Goal: Find specific page/section: Find specific page/section

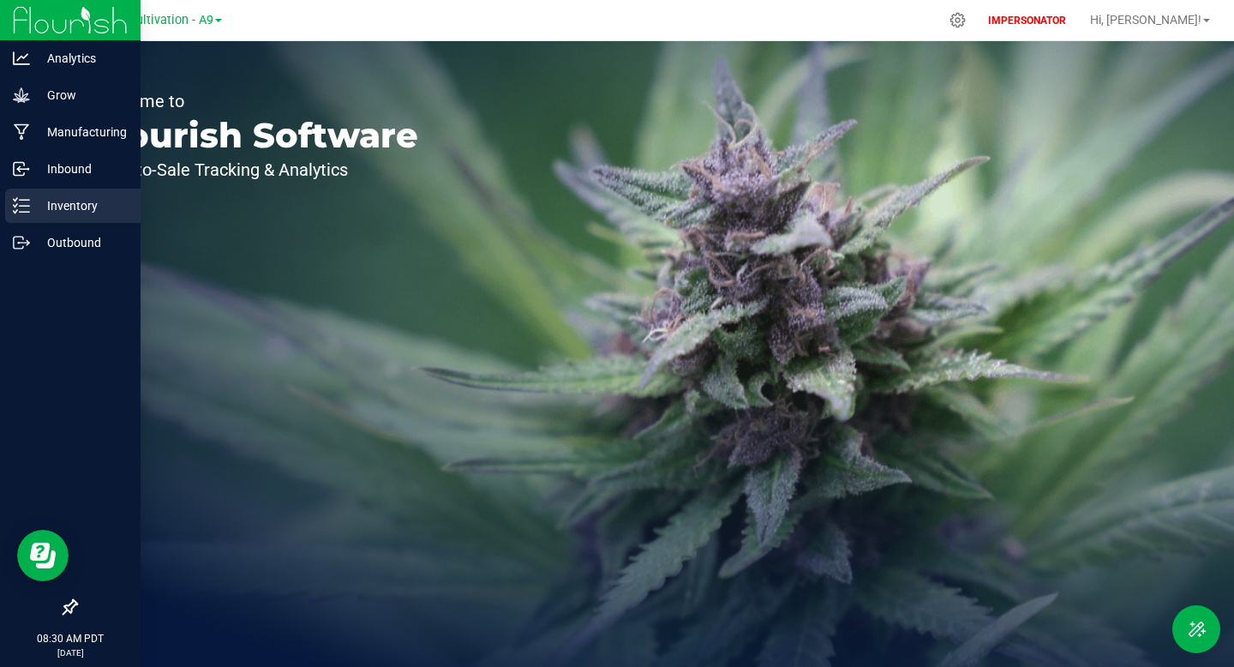
click at [25, 206] on line at bounding box center [24, 206] width 9 height 0
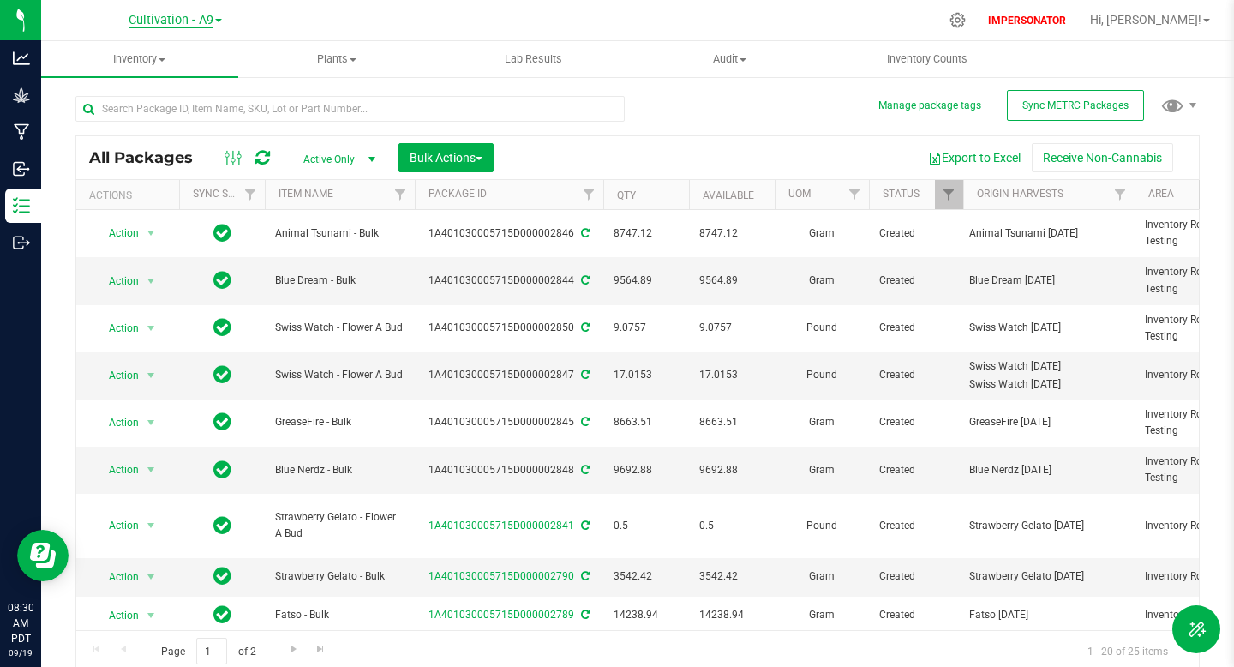
click at [183, 14] on span "Cultivation - A9" at bounding box center [171, 20] width 85 height 15
click at [161, 85] on link "Cultivation - C9" at bounding box center [175, 83] width 250 height 23
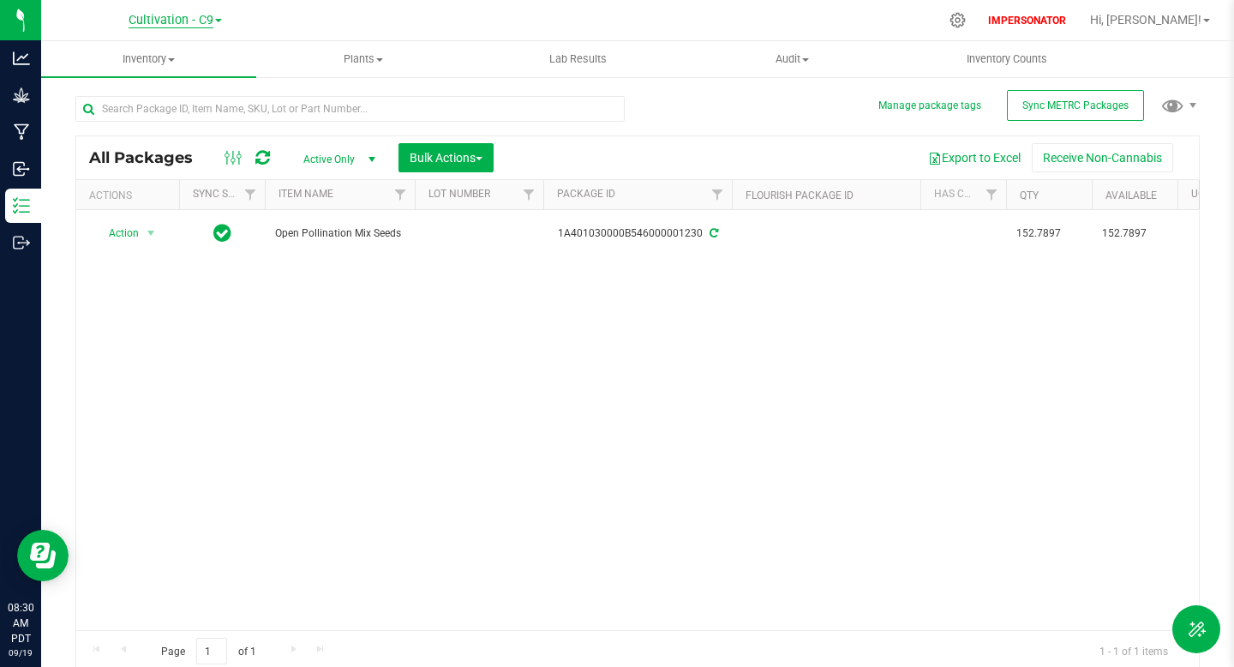
click at [164, 23] on span "Cultivation - C9" at bounding box center [171, 20] width 85 height 15
click at [155, 63] on link "Cultivation - A9" at bounding box center [175, 60] width 250 height 23
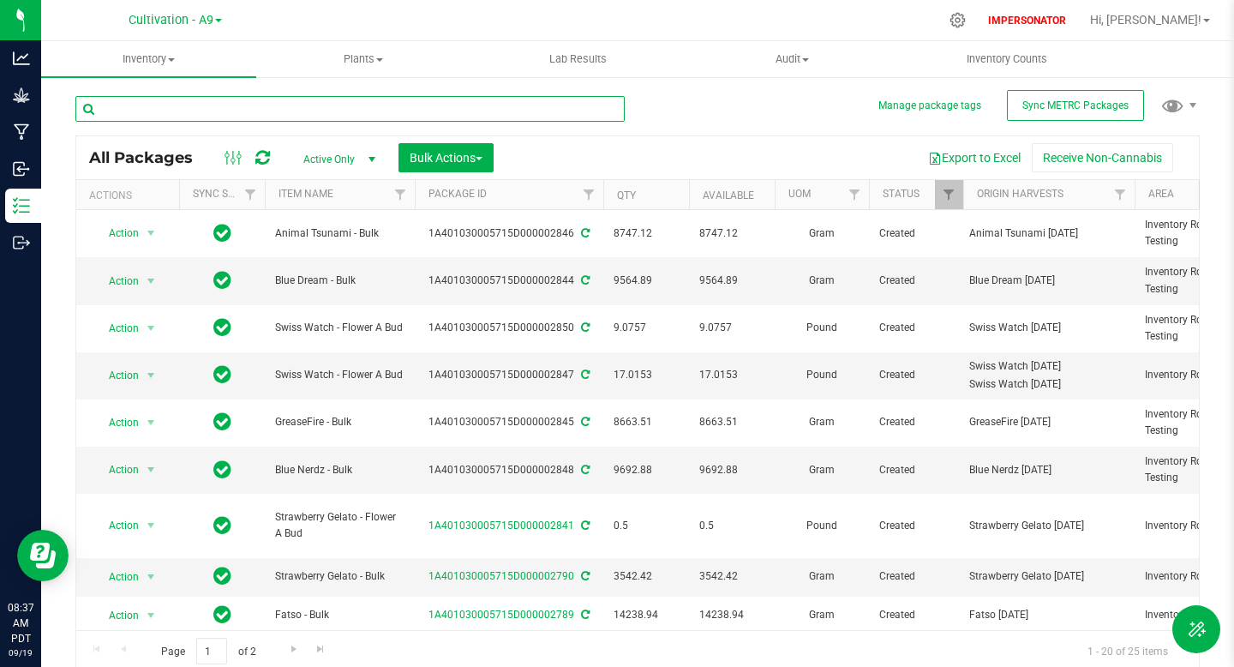
click at [239, 103] on input "text" at bounding box center [349, 109] width 549 height 26
paste input "1A401030005715D000002844Blue"
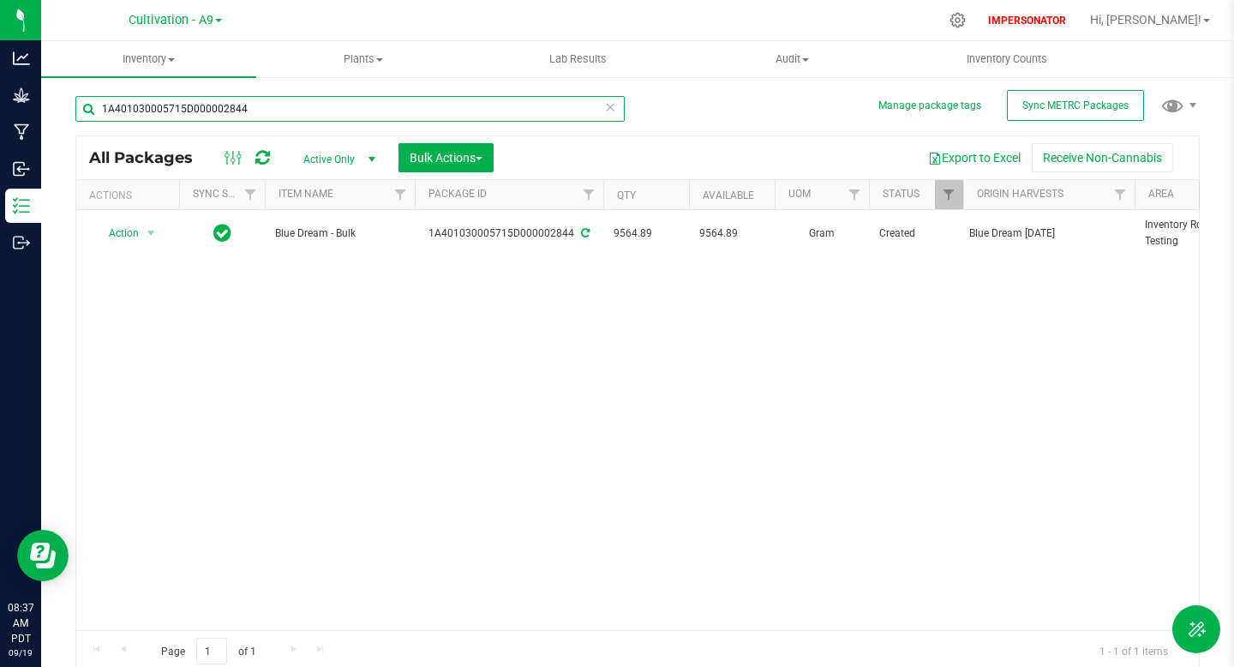
type input "1A401030005715D000002844"
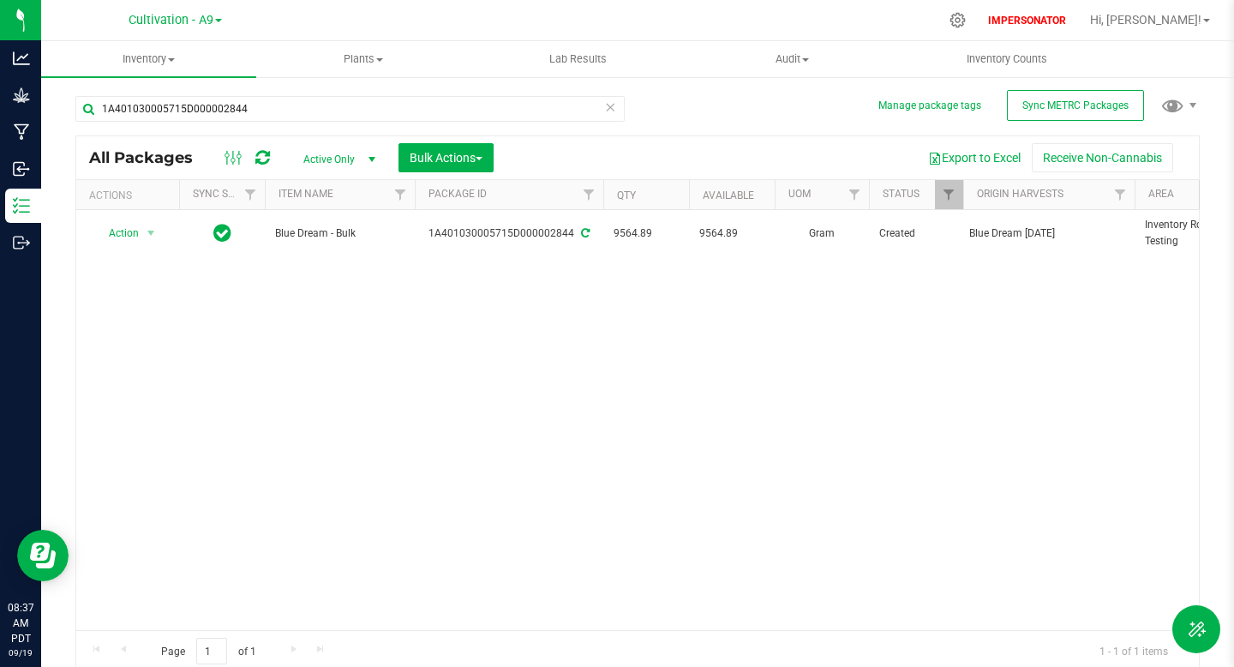
click at [610, 111] on icon at bounding box center [610, 106] width 12 height 21
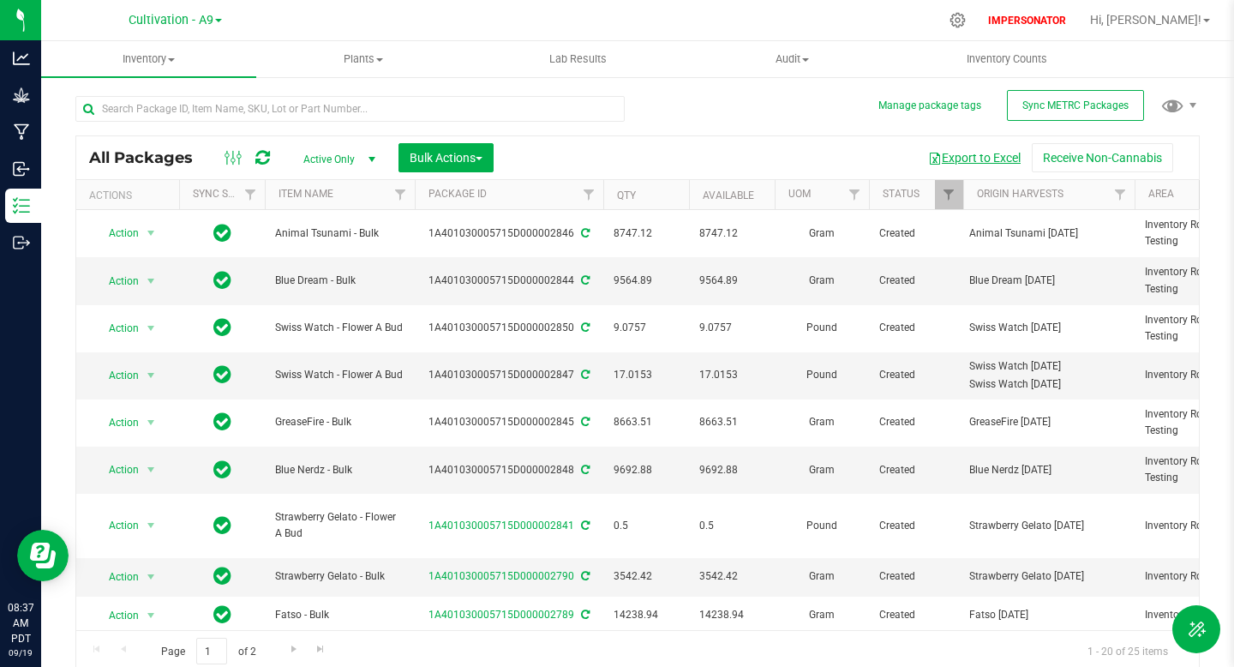
click at [957, 160] on button "Export to Excel" at bounding box center [974, 157] width 115 height 29
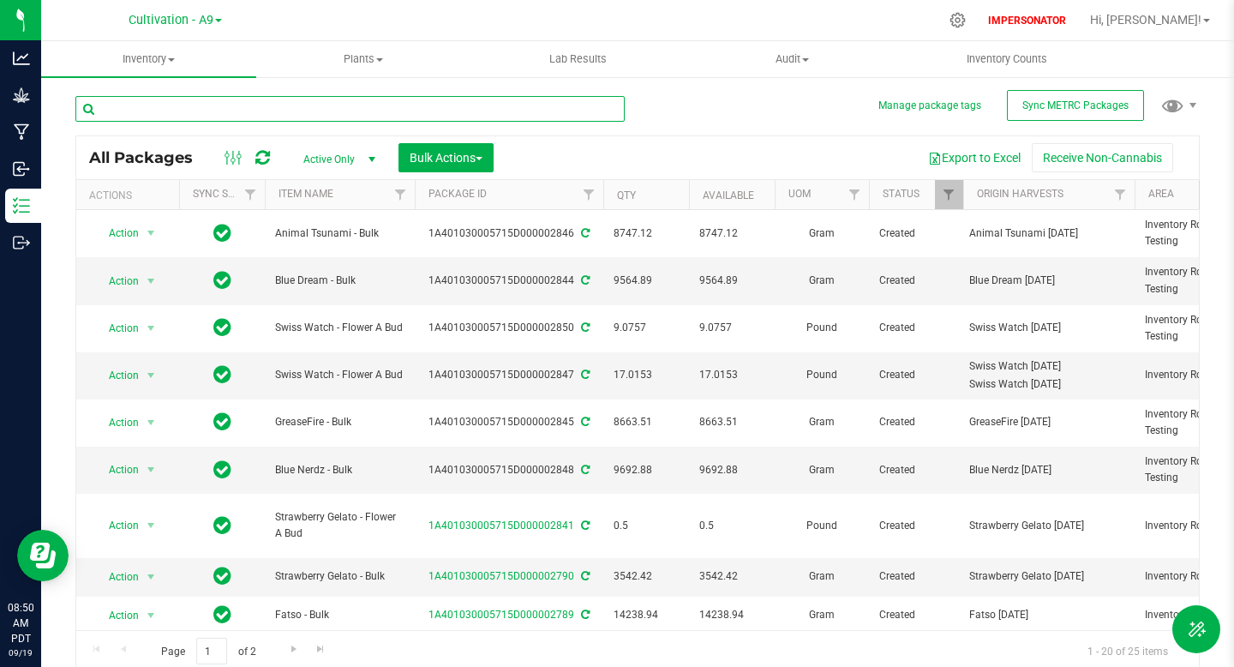
click at [269, 111] on input "text" at bounding box center [349, 109] width 549 height 26
paste input "1A401030005715D000002690"
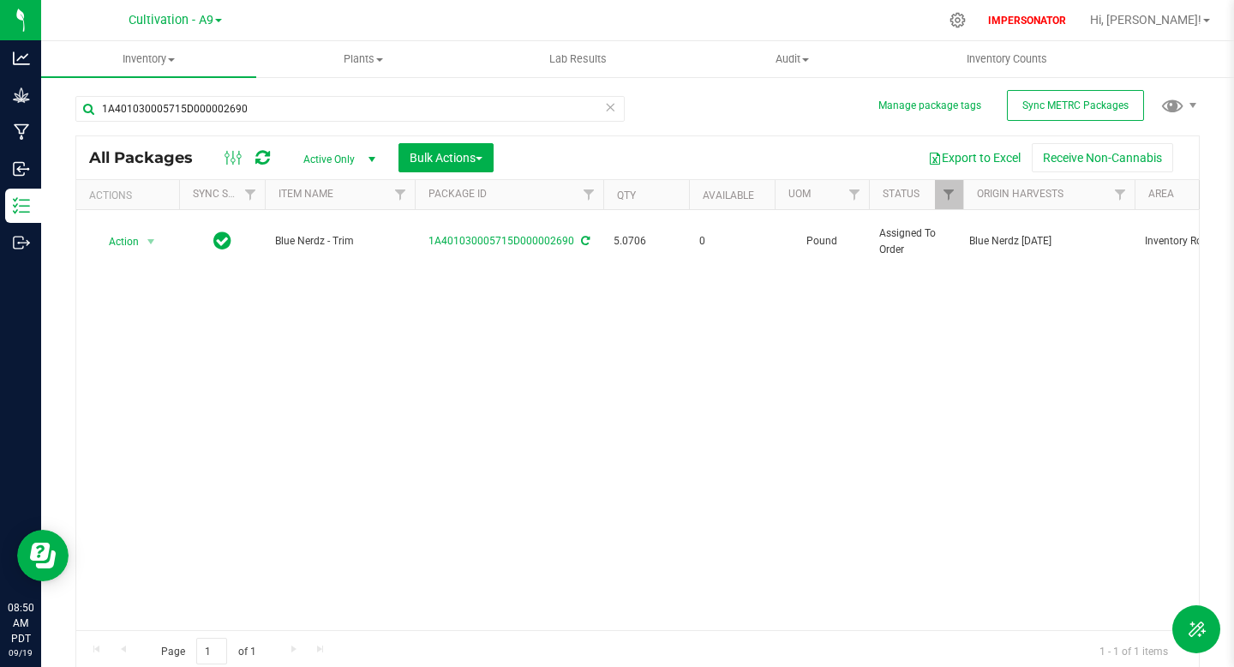
click at [397, 402] on div "Action Action Edit attributes Global inventory Locate package Package audit log…" at bounding box center [637, 420] width 1123 height 420
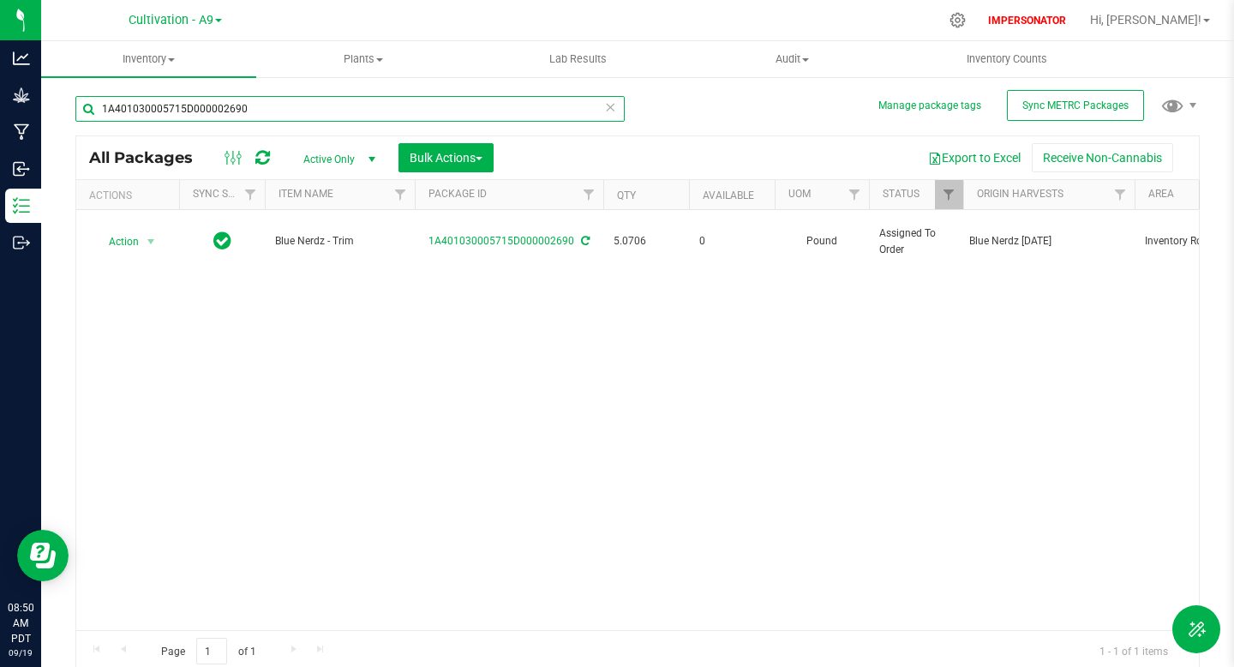
click at [313, 104] on input "1A401030005715D000002690" at bounding box center [349, 109] width 549 height 26
click at [313, 103] on input "1A401030005715D000002690" at bounding box center [349, 109] width 549 height 26
paste input "722"
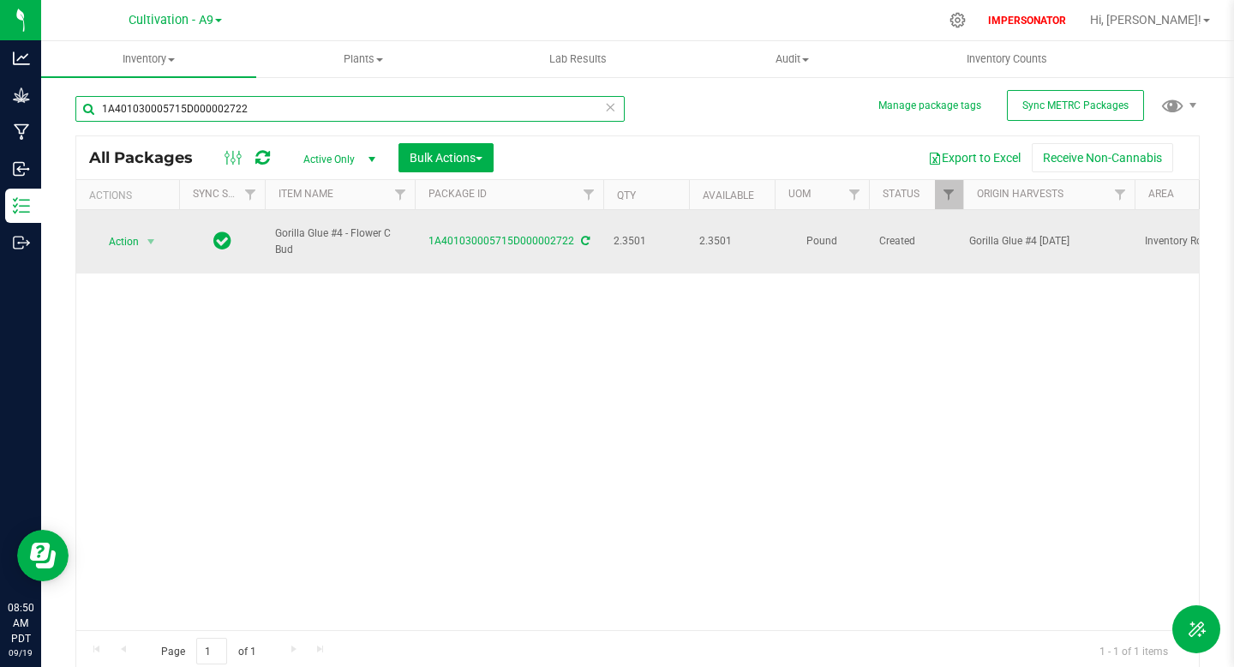
type input "1A401030005715D000002722"
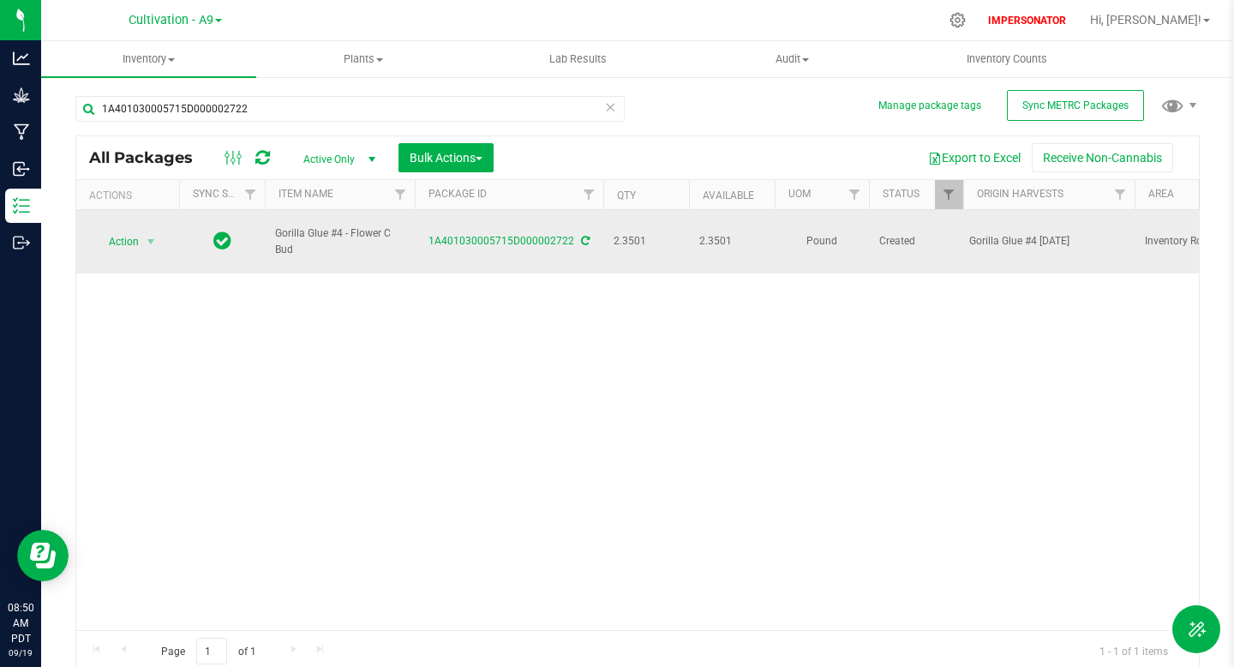
click at [577, 233] on div "1A401030005715D000002722" at bounding box center [509, 241] width 194 height 16
click at [585, 236] on icon at bounding box center [585, 241] width 9 height 10
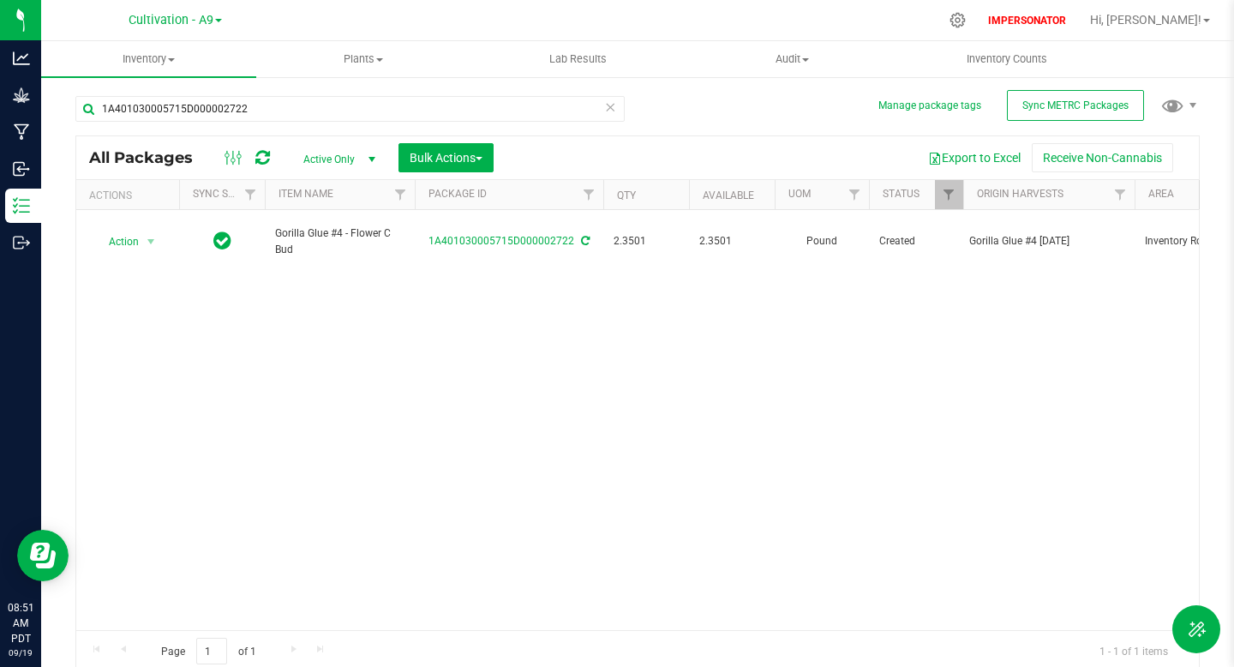
click at [607, 104] on icon at bounding box center [610, 106] width 12 height 21
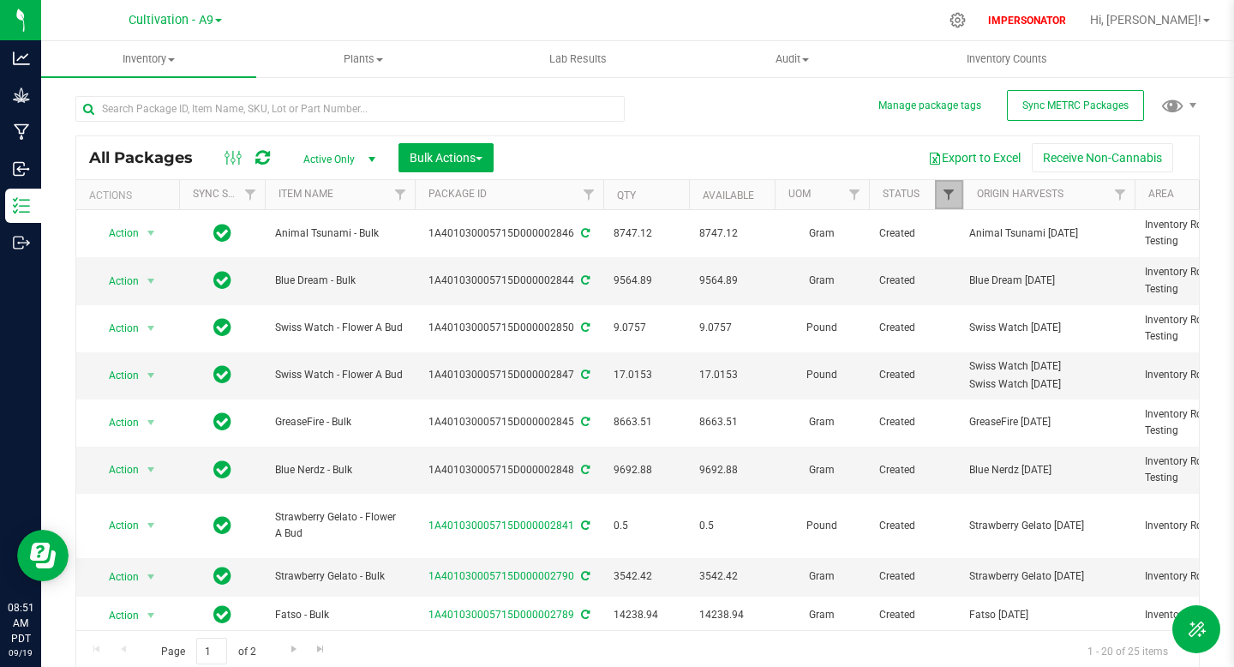
click at [954, 194] on span "Filter" at bounding box center [949, 195] width 14 height 14
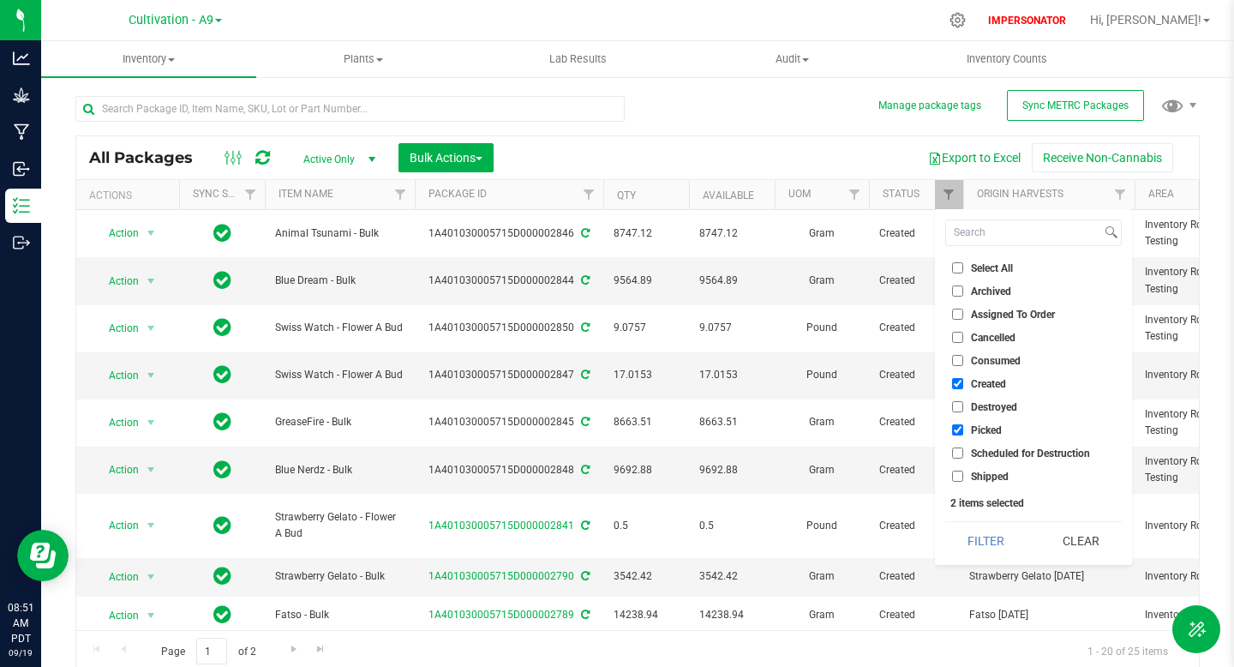
click at [957, 315] on input "Assigned To Order" at bounding box center [957, 314] width 11 height 11
checkbox input "true"
click at [953, 385] on input "Created" at bounding box center [957, 383] width 11 height 11
checkbox input "false"
click at [955, 427] on input "Picked" at bounding box center [957, 429] width 11 height 11
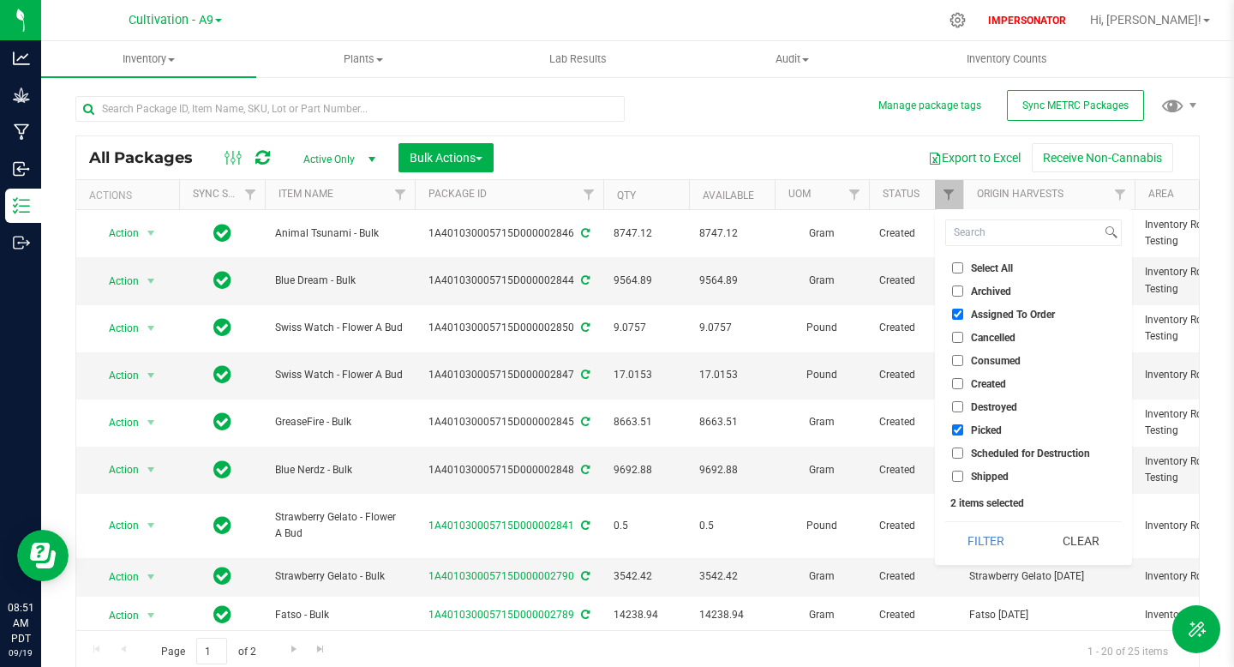
checkbox input "false"
click at [984, 528] on button "Filter" at bounding box center [986, 541] width 82 height 38
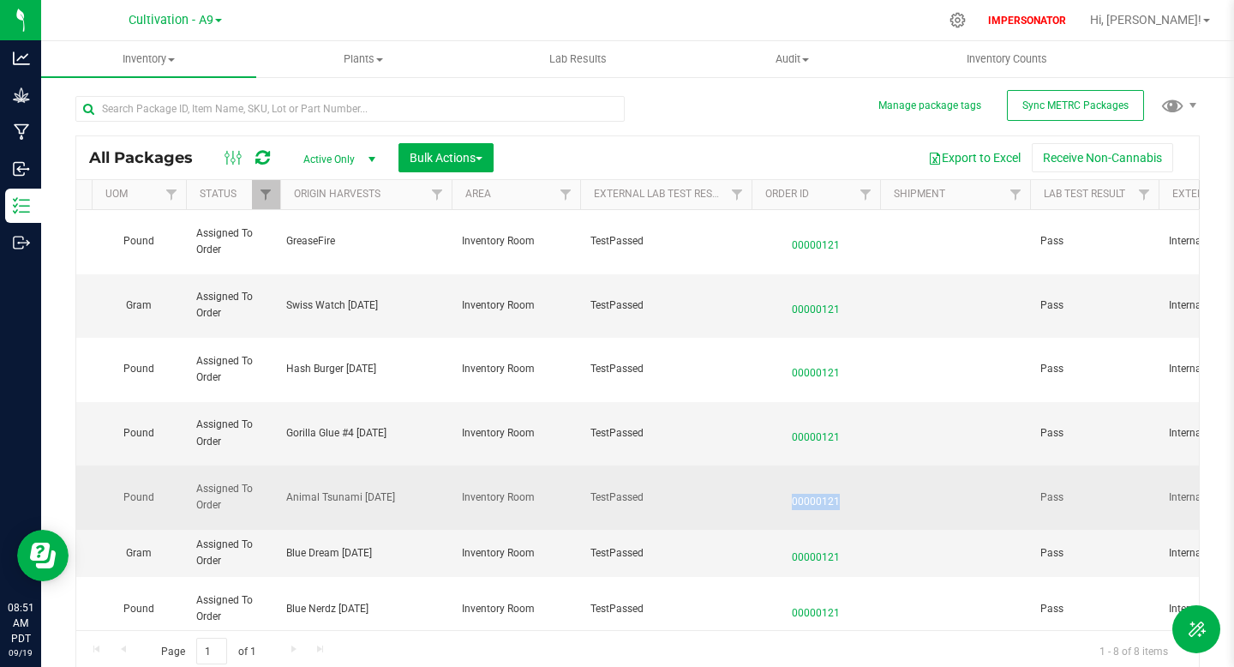
drag, startPoint x: 863, startPoint y: 426, endPoint x: 771, endPoint y: 424, distance: 91.7
click at [771, 485] on span "00000121" at bounding box center [816, 497] width 108 height 25
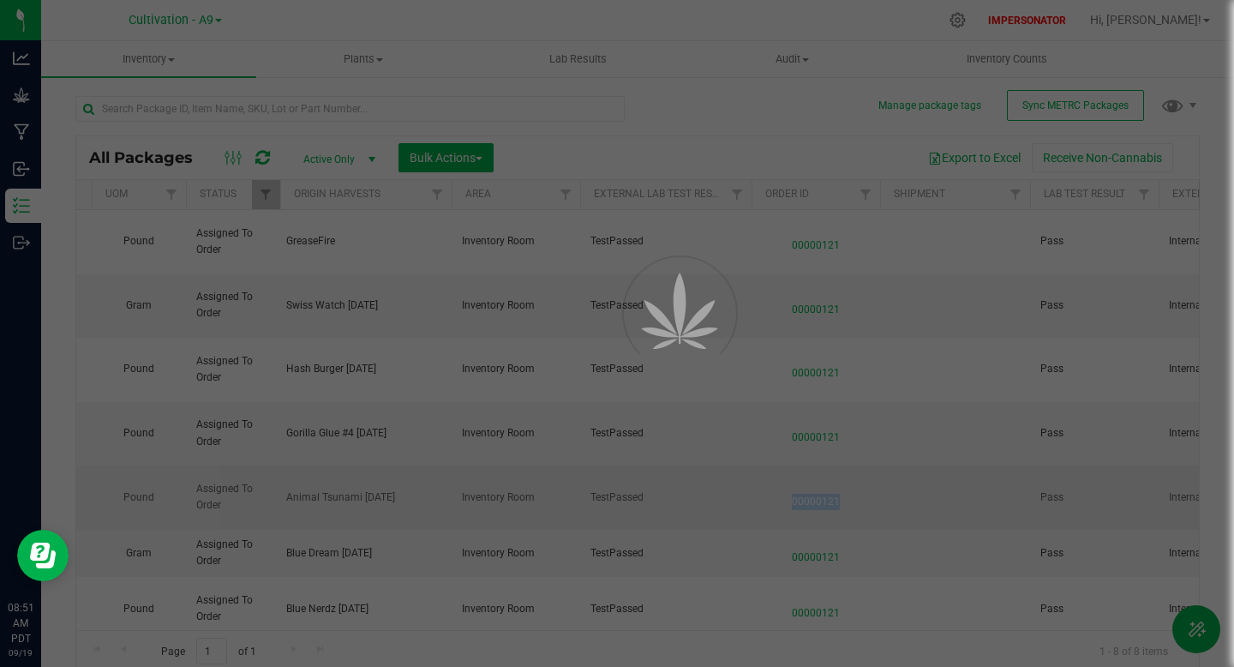
copy span "00000121"
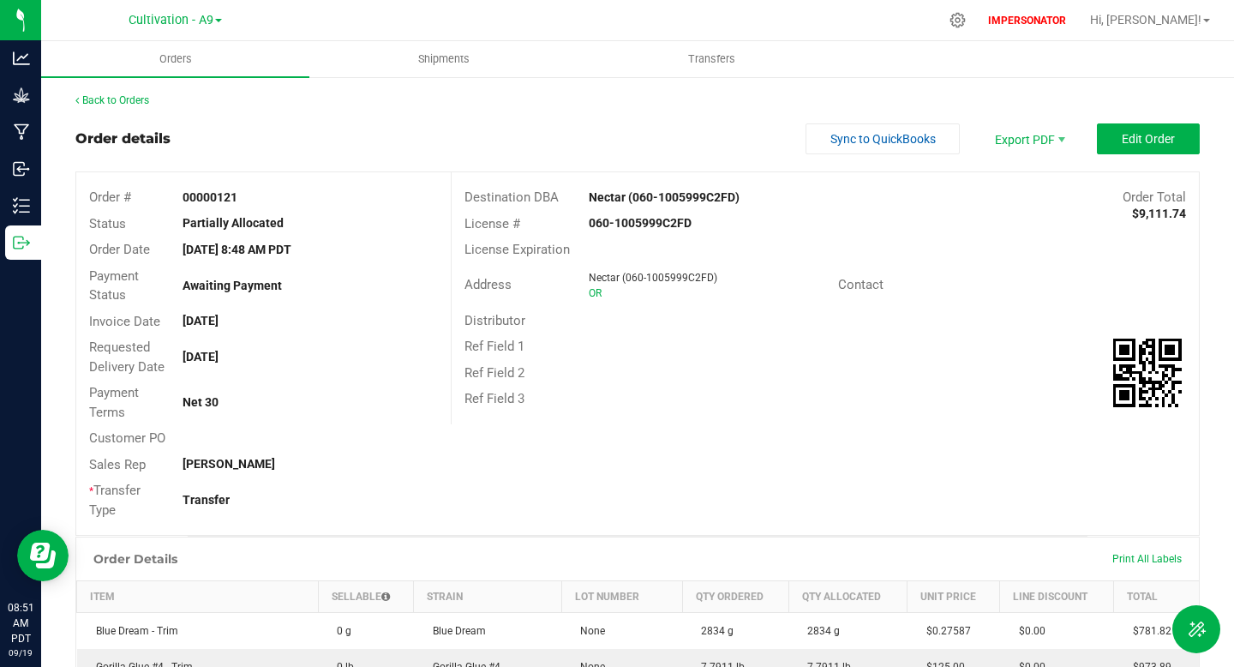
click at [218, 194] on strong "00000121" at bounding box center [210, 197] width 55 height 14
copy strong "00000121"
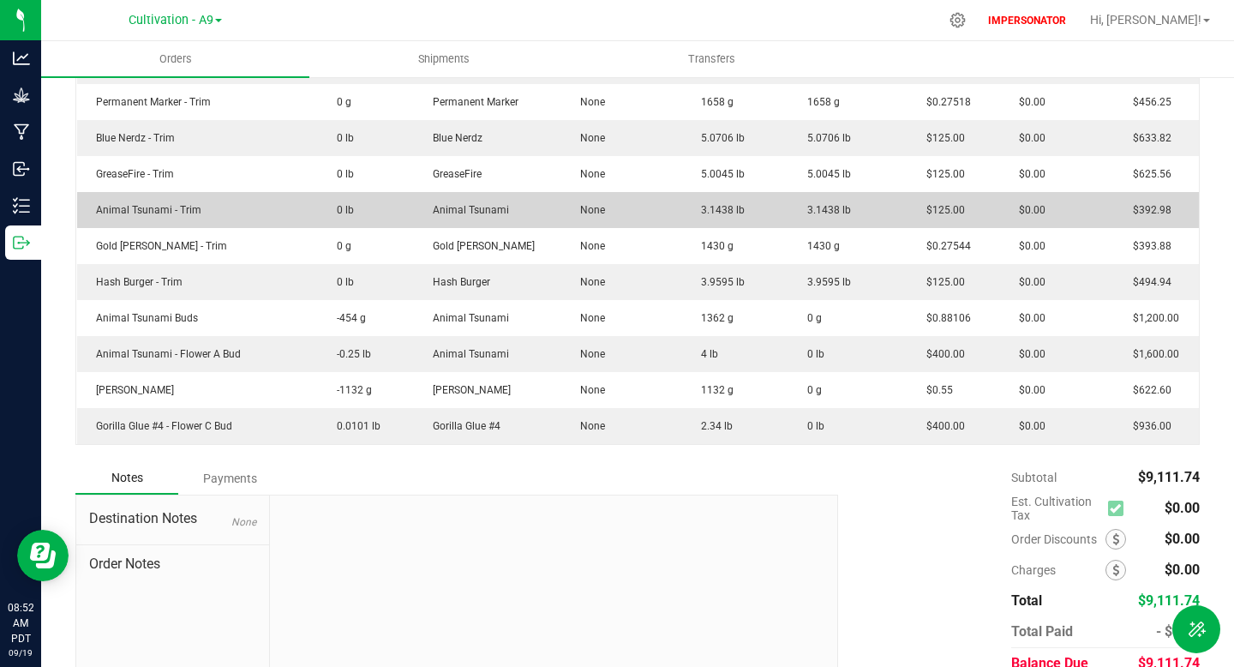
scroll to position [599, 0]
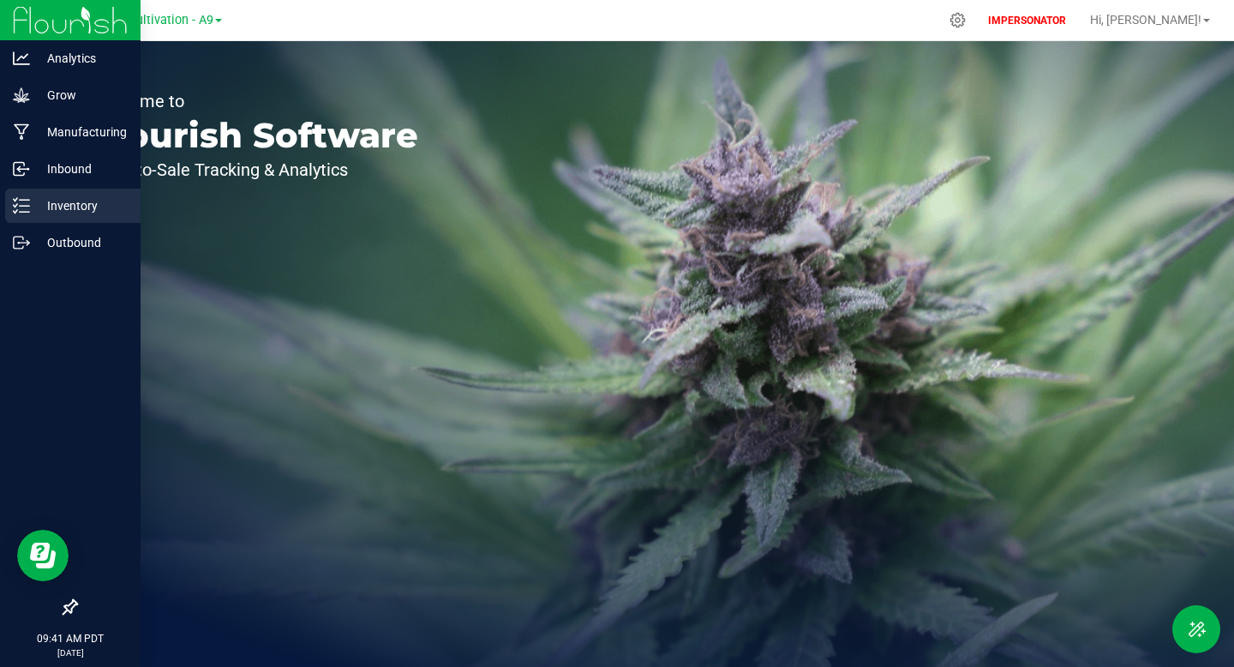
click at [31, 210] on p "Inventory" at bounding box center [81, 205] width 103 height 21
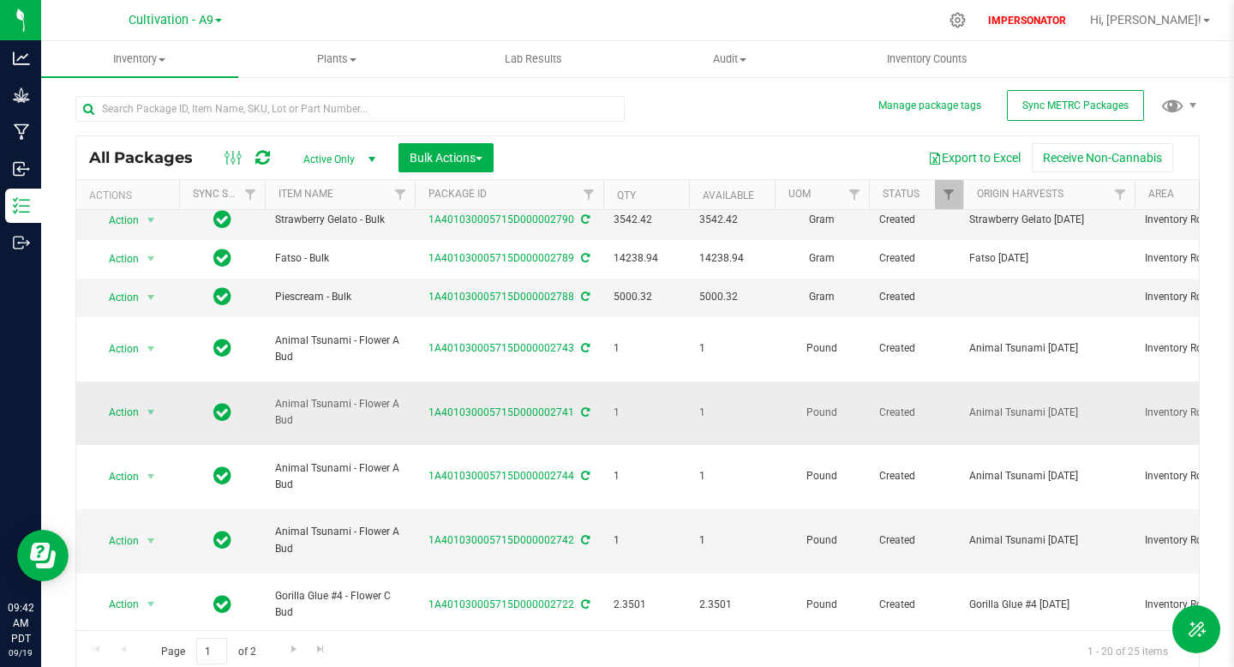
scroll to position [381, 0]
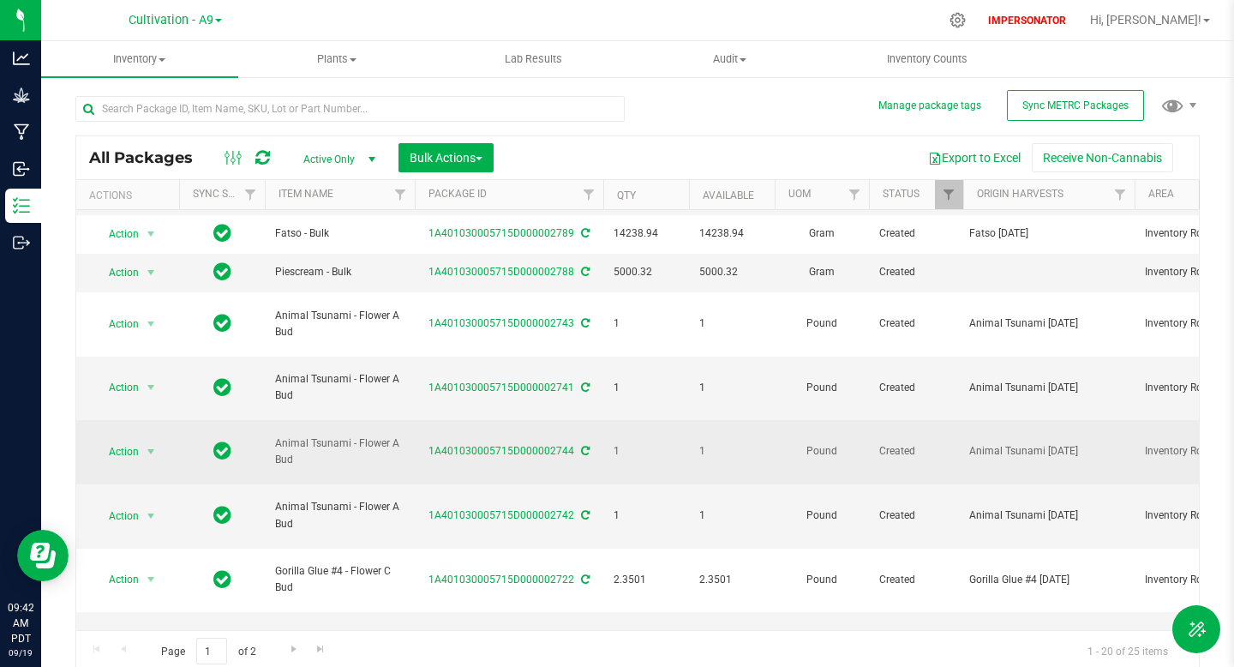
click at [583, 446] on icon at bounding box center [585, 451] width 9 height 10
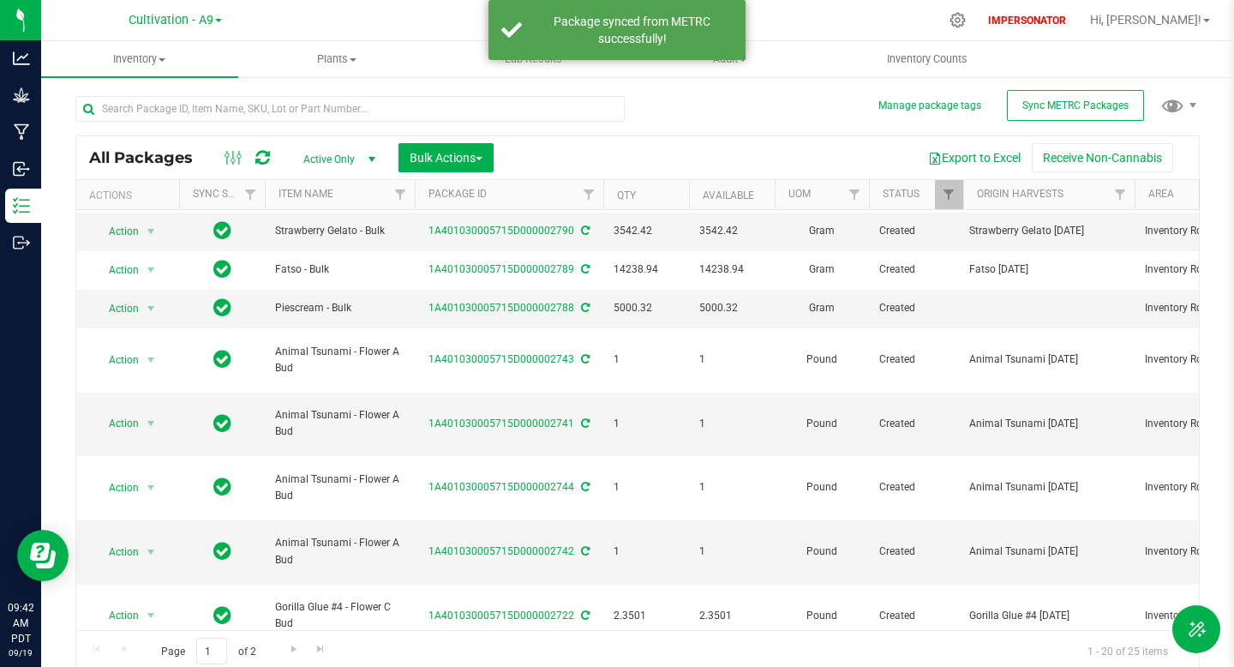
scroll to position [356, 0]
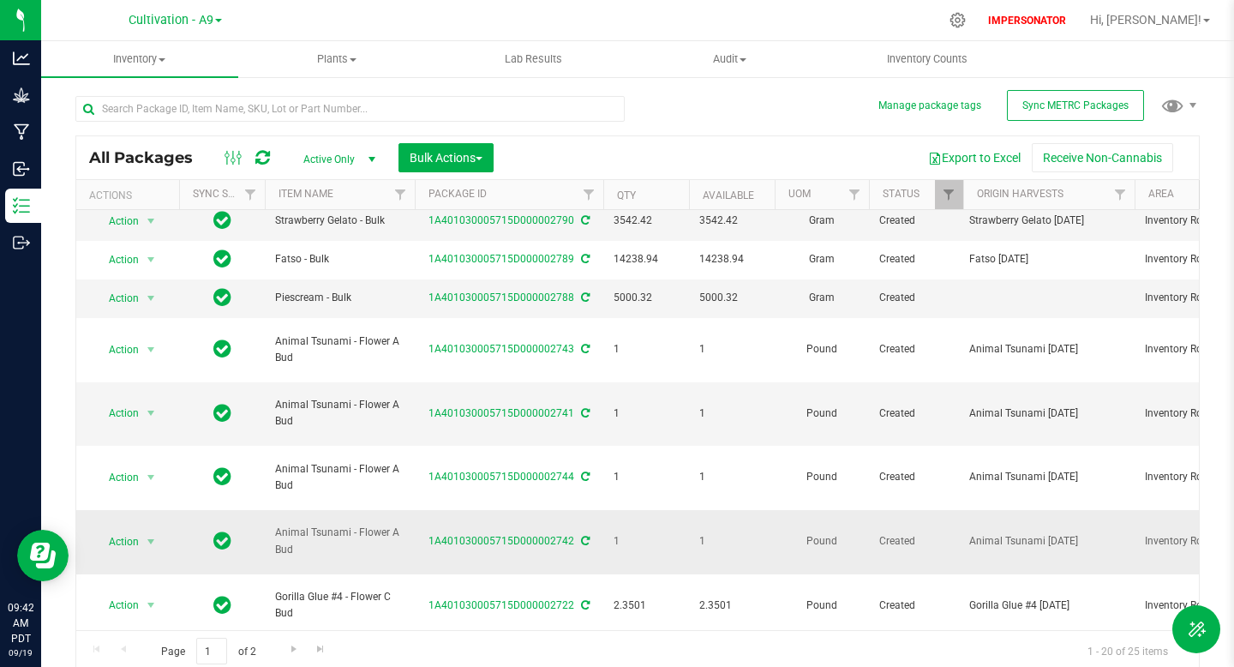
click at [587, 533] on div "1A401030005715D000002742" at bounding box center [509, 541] width 194 height 16
click at [581, 536] on icon at bounding box center [585, 541] width 9 height 10
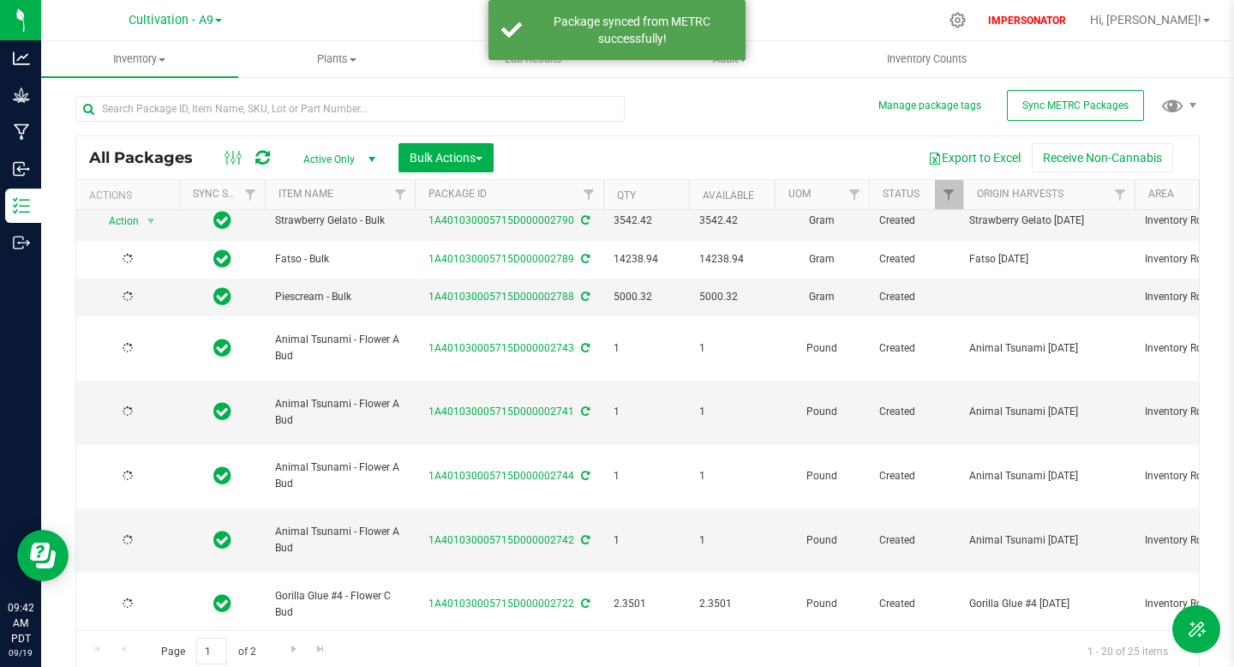
scroll to position [0, 0]
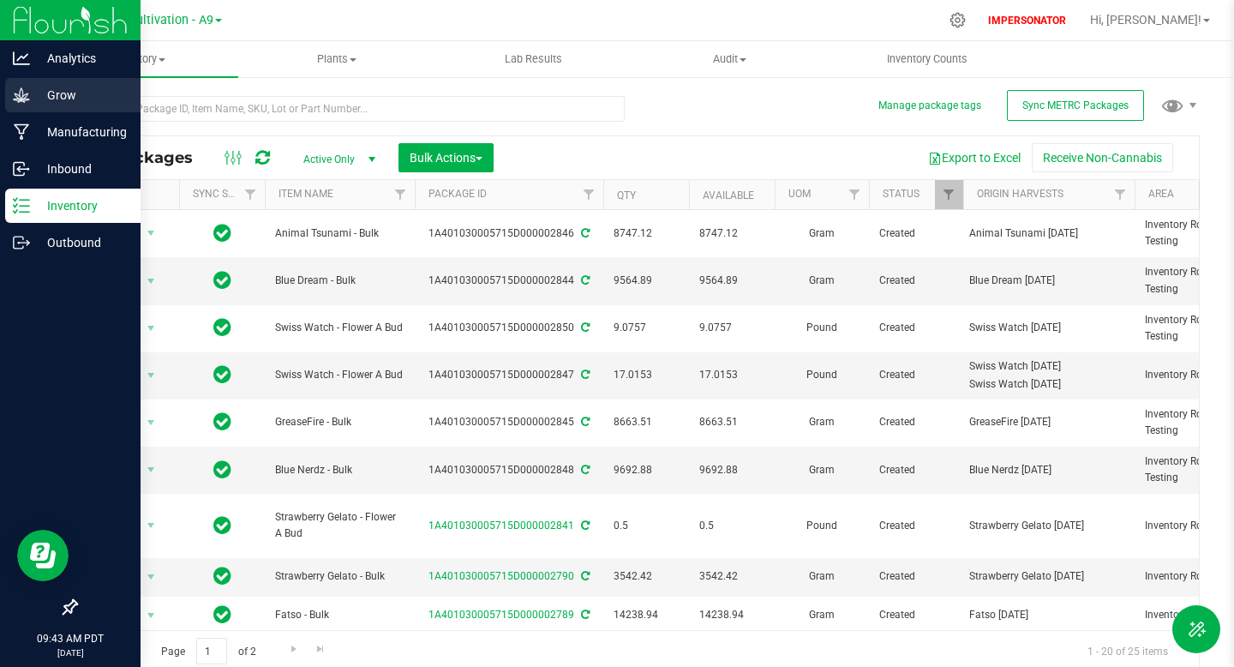
click at [30, 91] on p "Grow" at bounding box center [81, 95] width 103 height 21
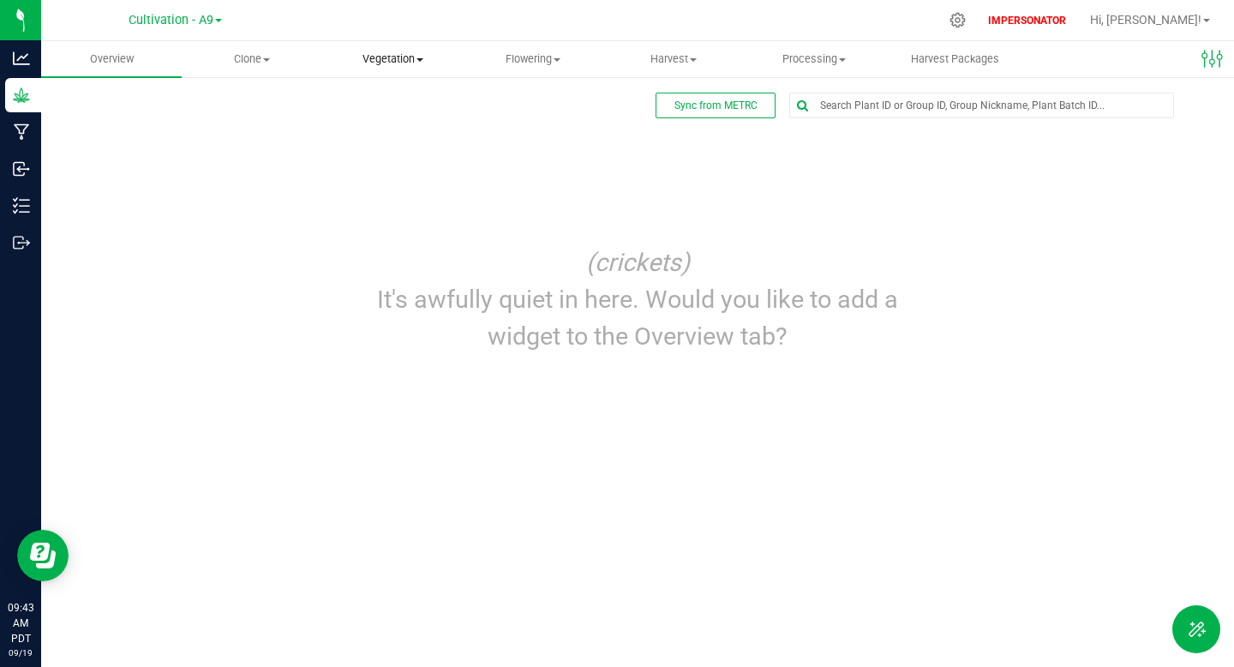
click at [381, 54] on span "Vegetation" at bounding box center [392, 58] width 139 height 15
click at [387, 129] on span "Veg plants" at bounding box center [374, 124] width 105 height 15
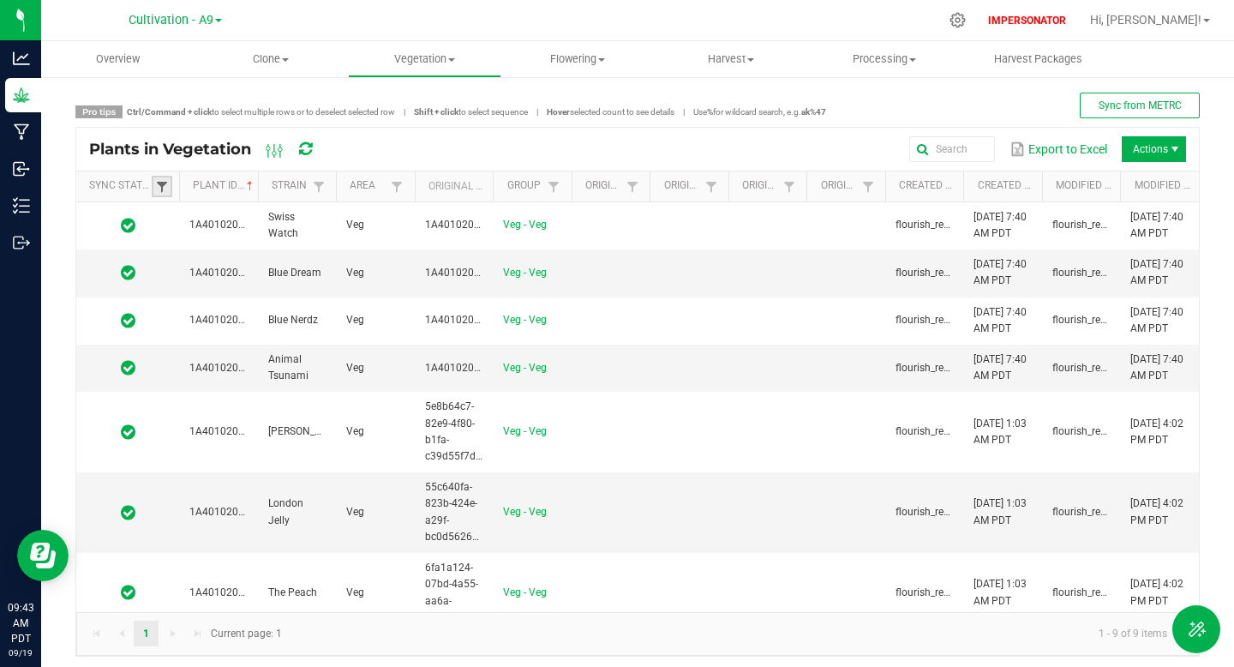
click at [167, 182] on span at bounding box center [162, 187] width 14 height 14
